Goal: Complete application form

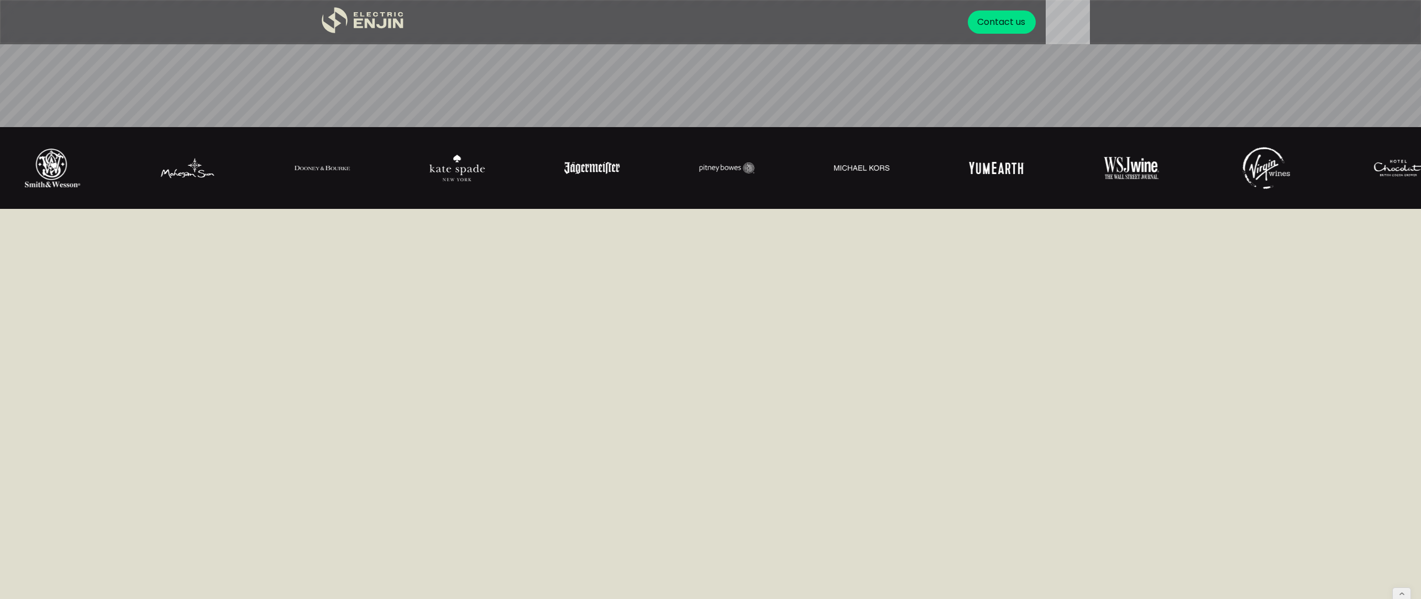
scroll to position [1172, 0]
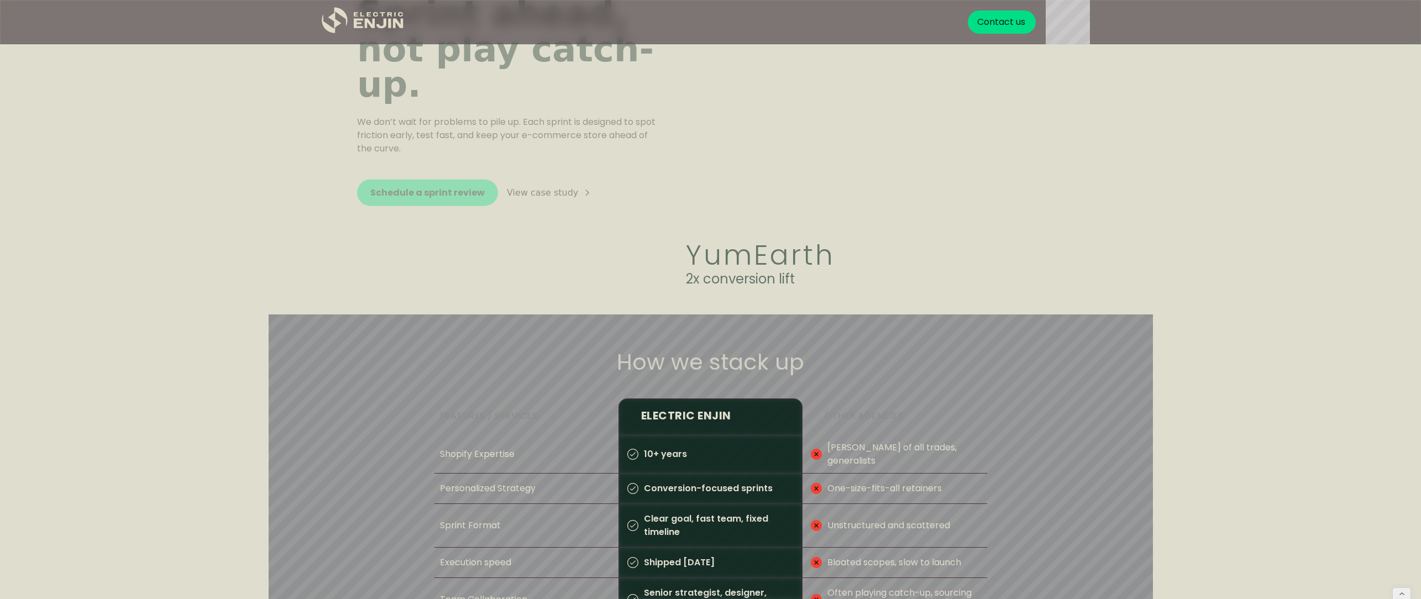
scroll to position [2183, 0]
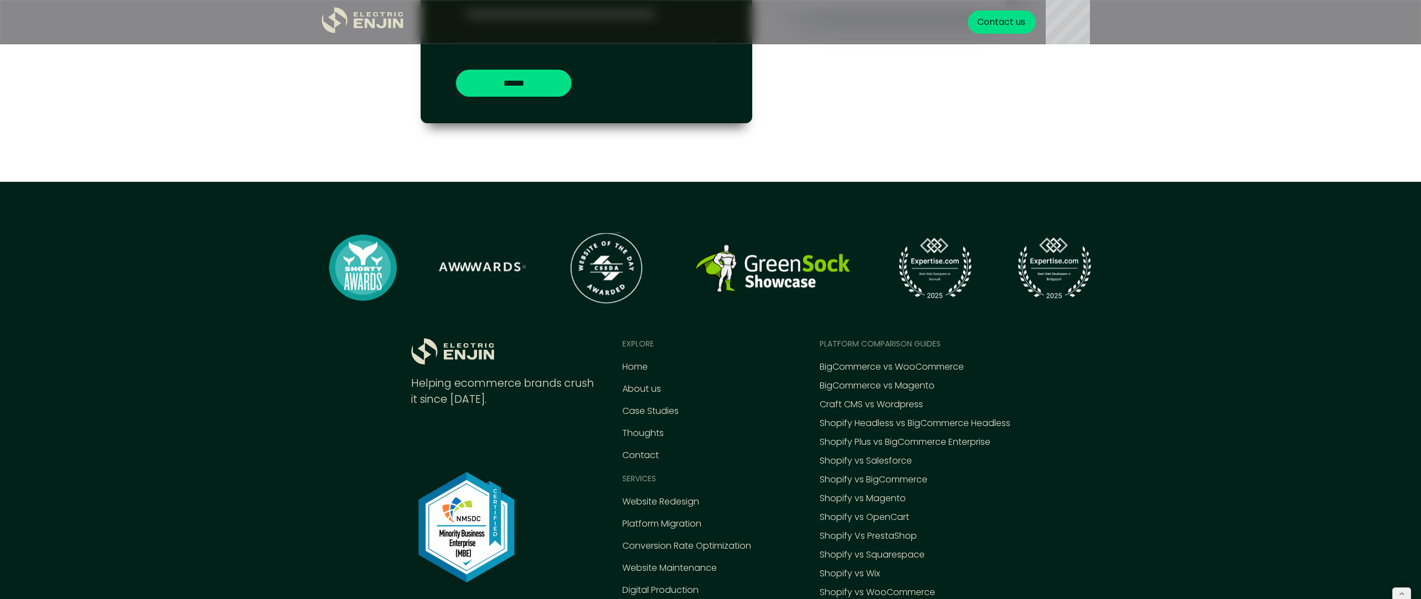
scroll to position [4421, 0]
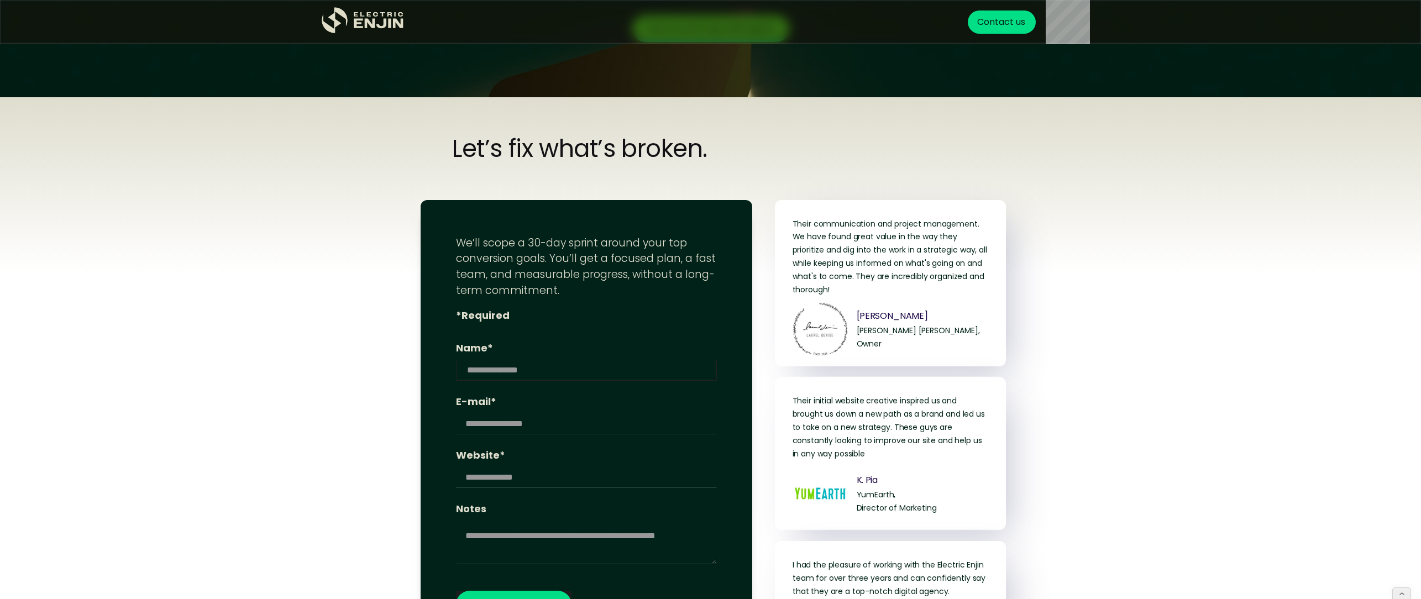
click at [523, 375] on input "Name*" at bounding box center [586, 370] width 261 height 21
click at [912, 266] on p "Their communication and project management. We have found great value in the wa…" at bounding box center [890, 257] width 196 height 79
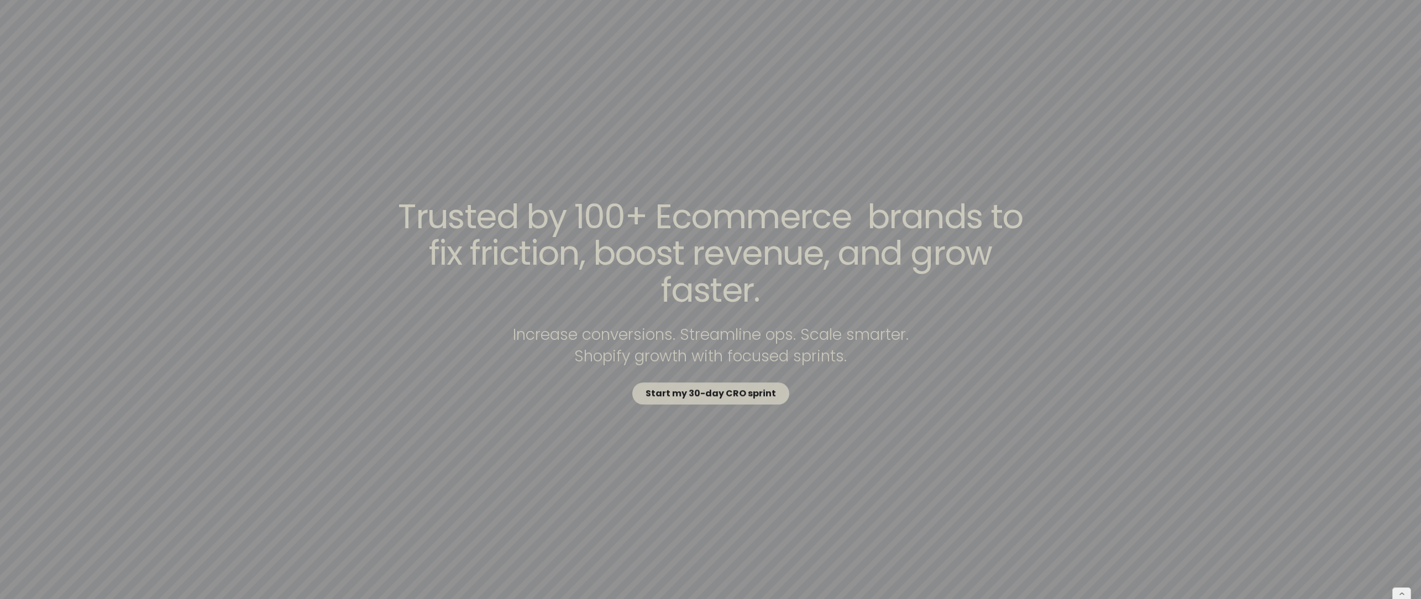
click at [718, 387] on strong "Start my 30-day CRO sprint" at bounding box center [710, 393] width 130 height 13
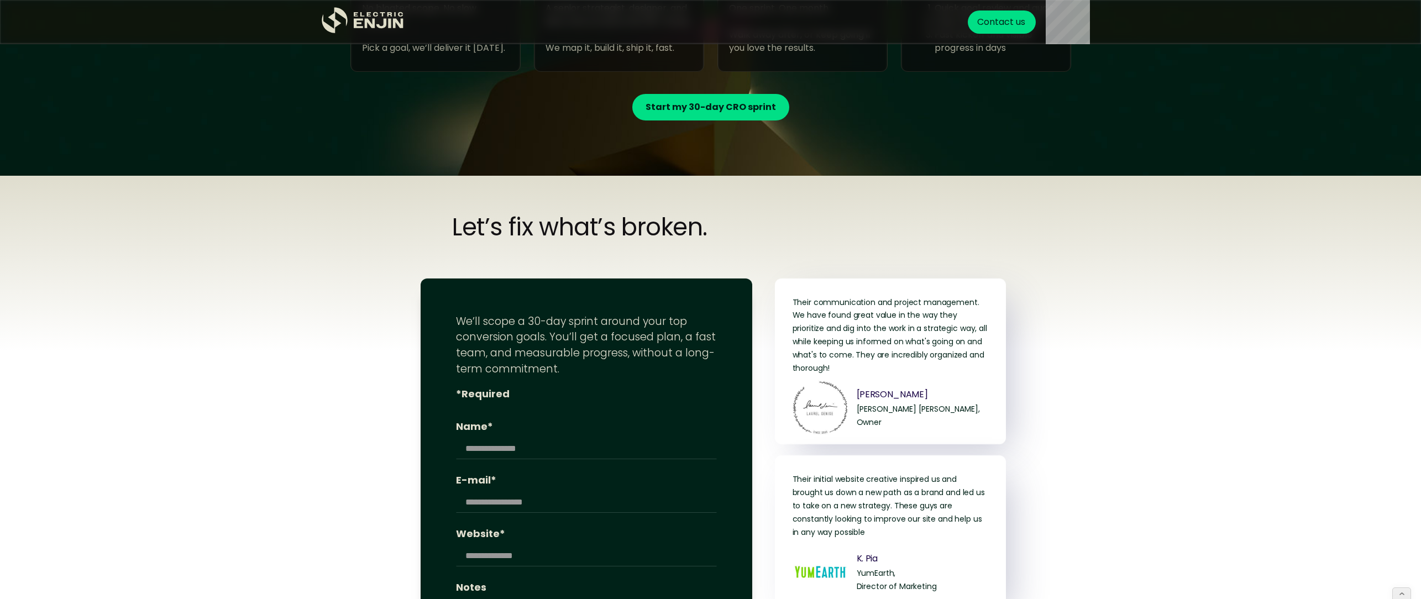
scroll to position [4138, 0]
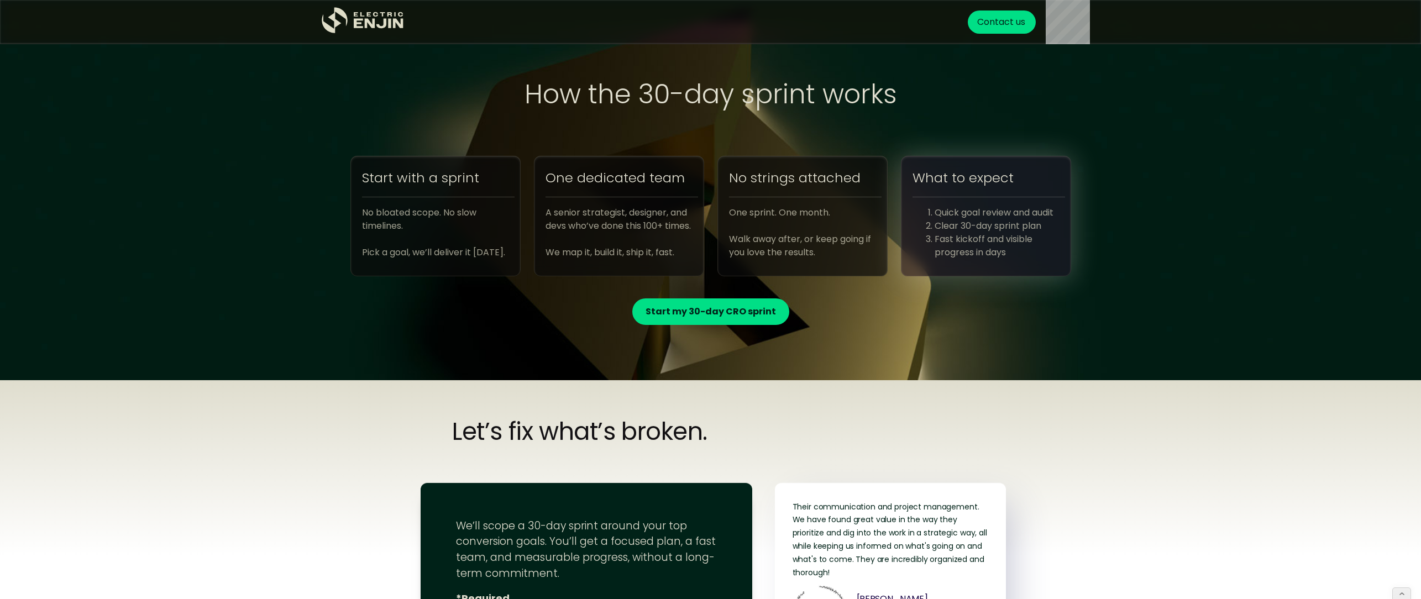
click at [932, 218] on ol "Quick goal review and audit Clear 30-day sprint plan Fast kickoff and visible p…" at bounding box center [988, 232] width 153 height 53
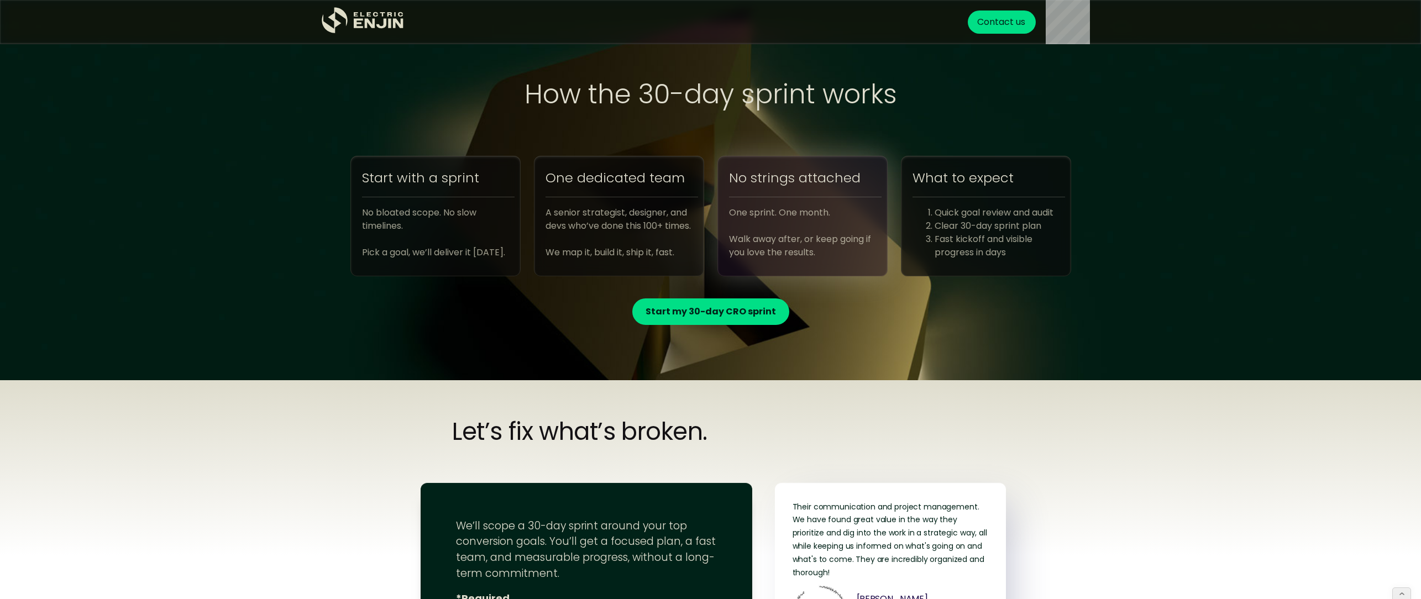
click at [821, 212] on div "One sprint. One month. Walk away after, or keep going if you love the results." at bounding box center [805, 232] width 153 height 53
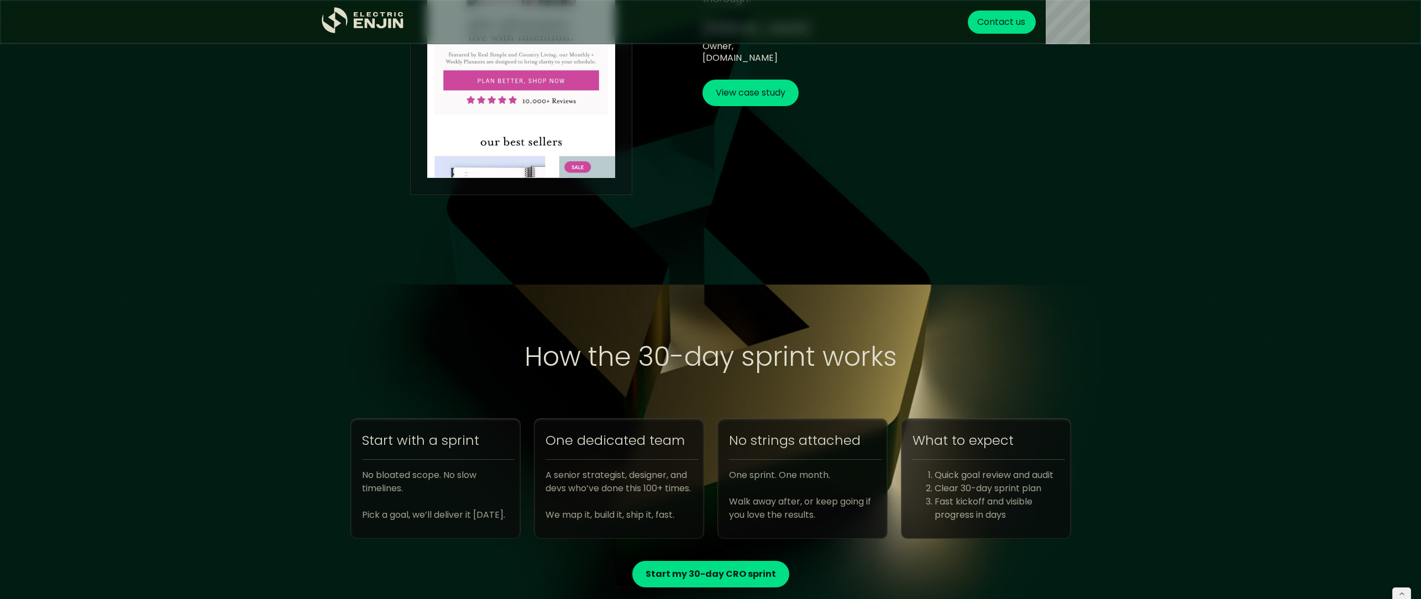
scroll to position [4111, 0]
